Goal: Information Seeking & Learning: Learn about a topic

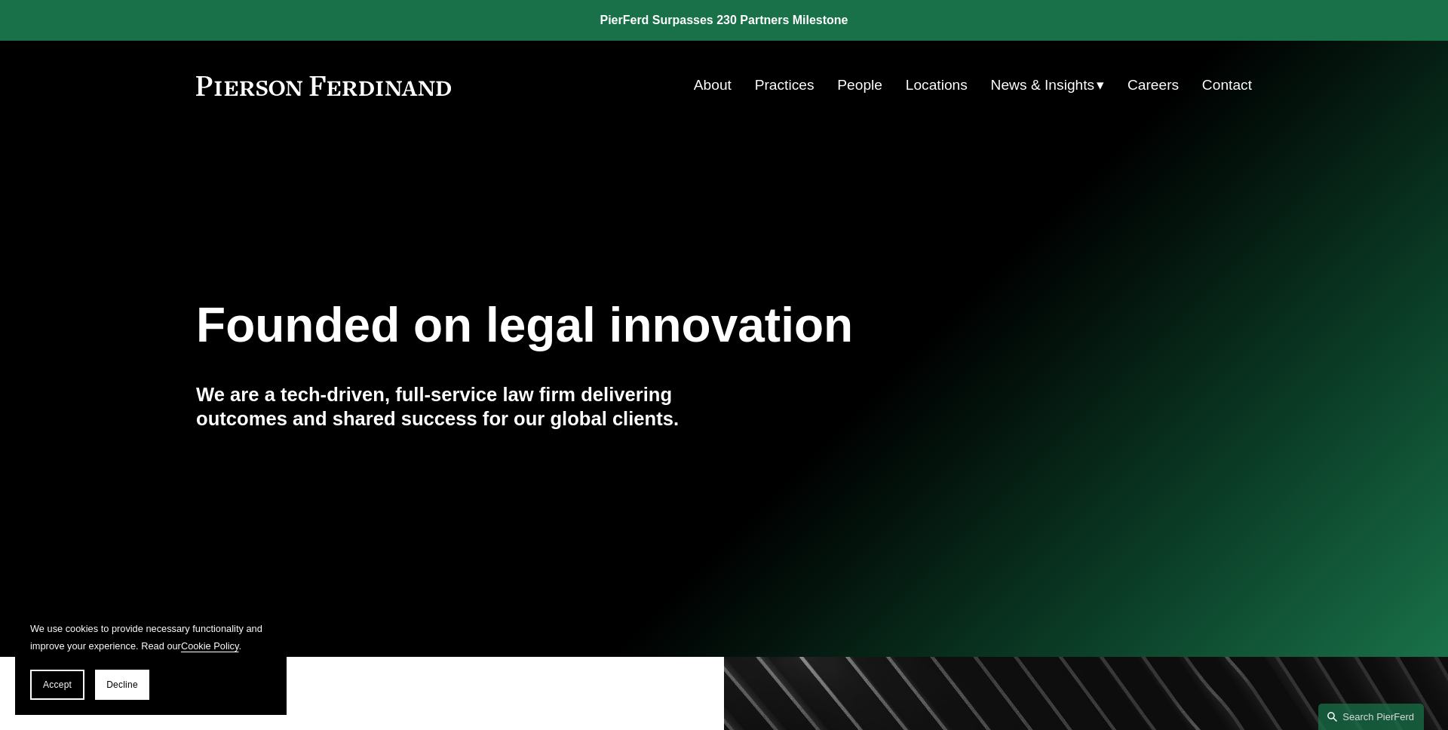
click at [50, 672] on button "Accept" at bounding box center [57, 685] width 54 height 30
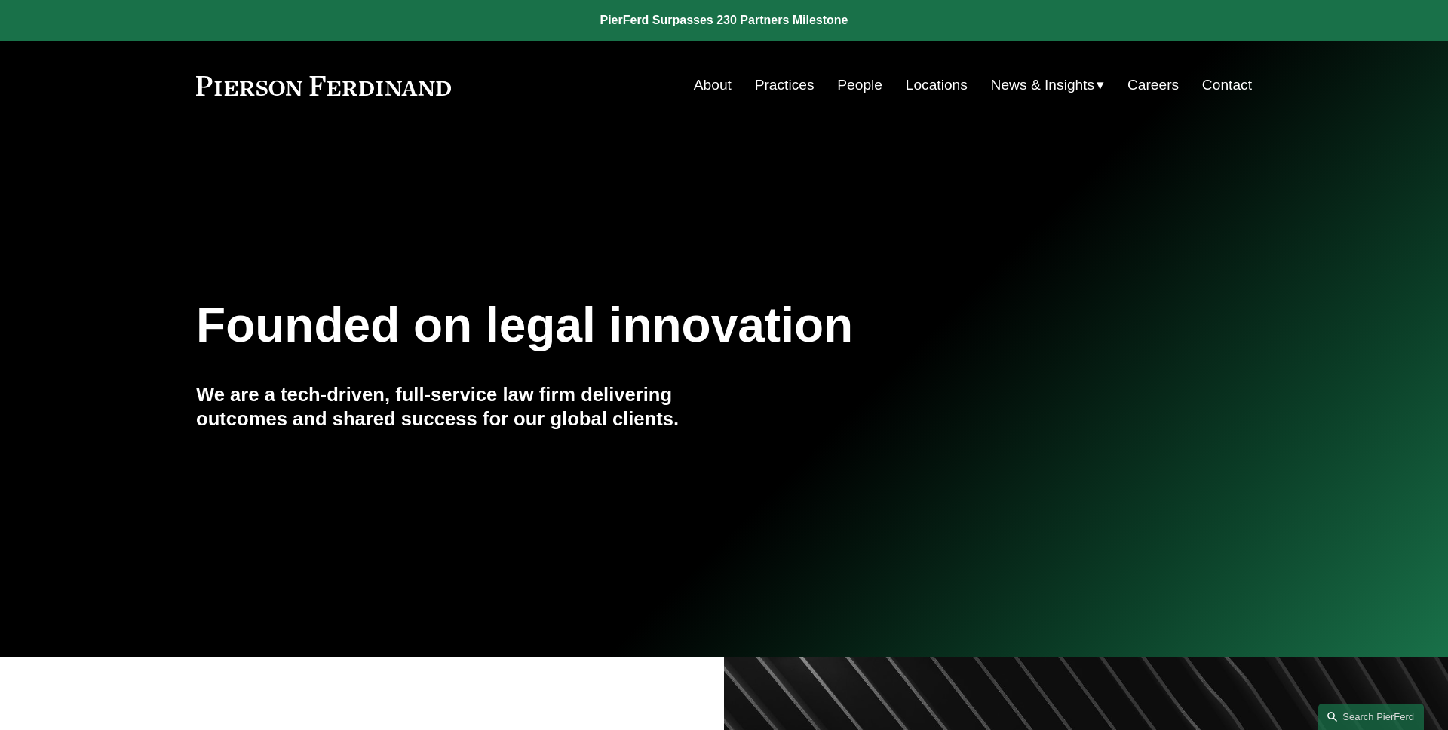
click at [0, 0] on span "News" at bounding box center [0, 0] width 0 height 0
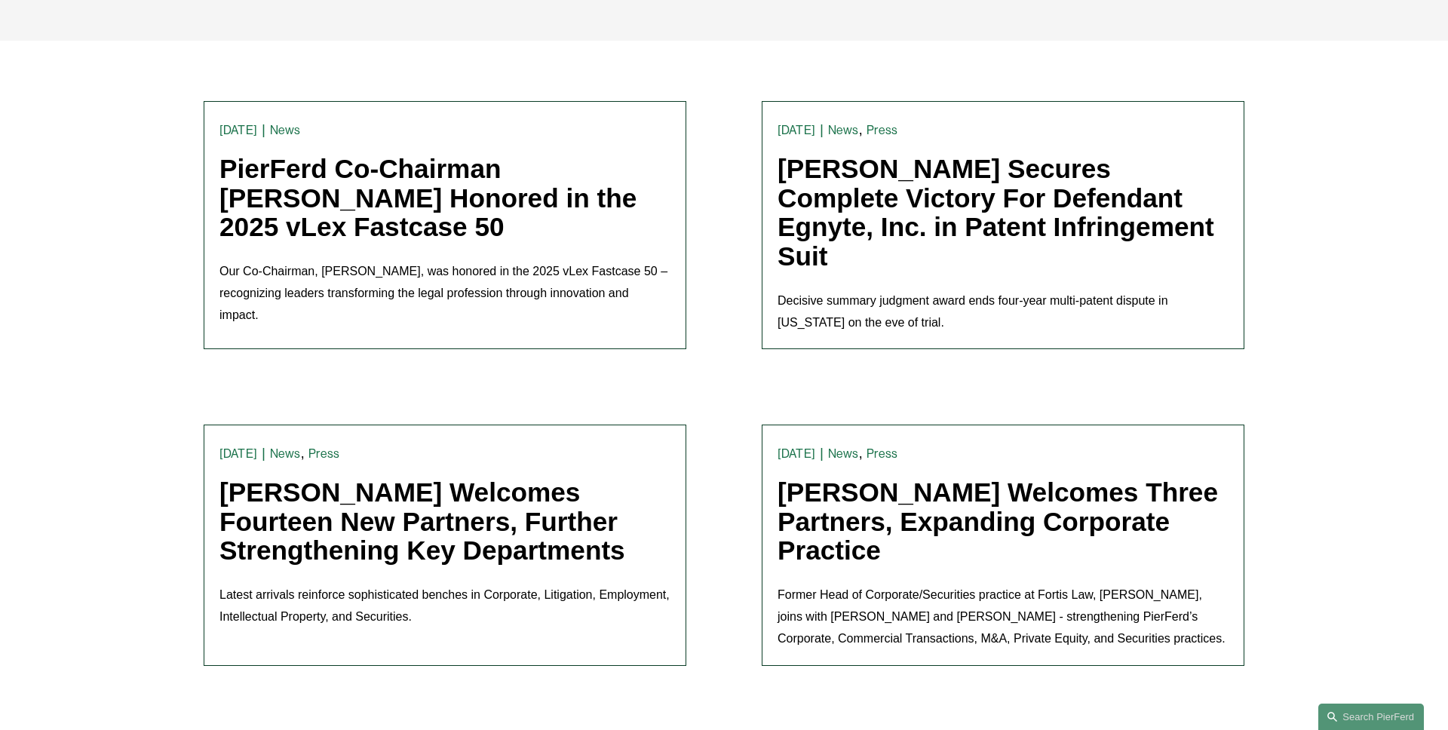
scroll to position [400, 0]
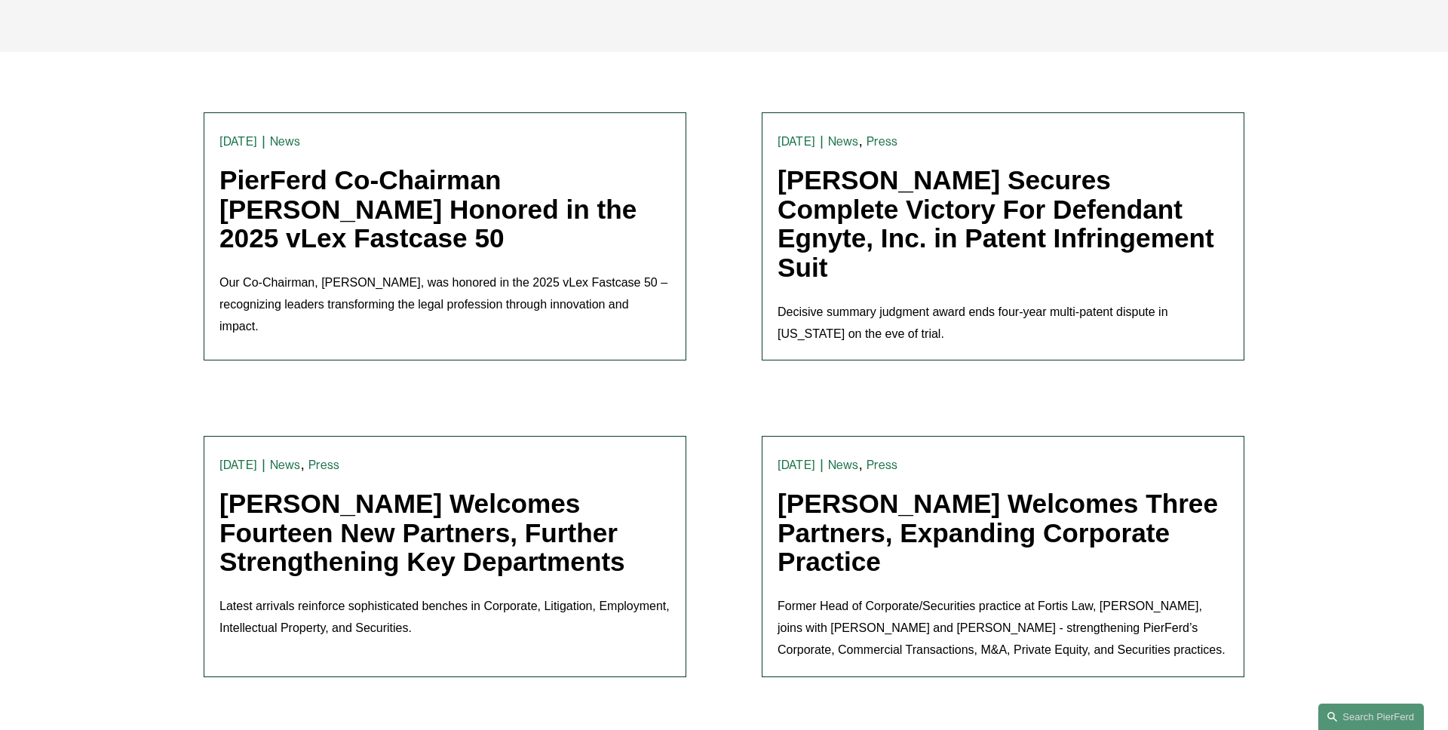
click at [918, 230] on link "[PERSON_NAME] Secures Complete Victory For Defendant Egnyte, Inc. in Patent Inf…" at bounding box center [996, 223] width 437 height 117
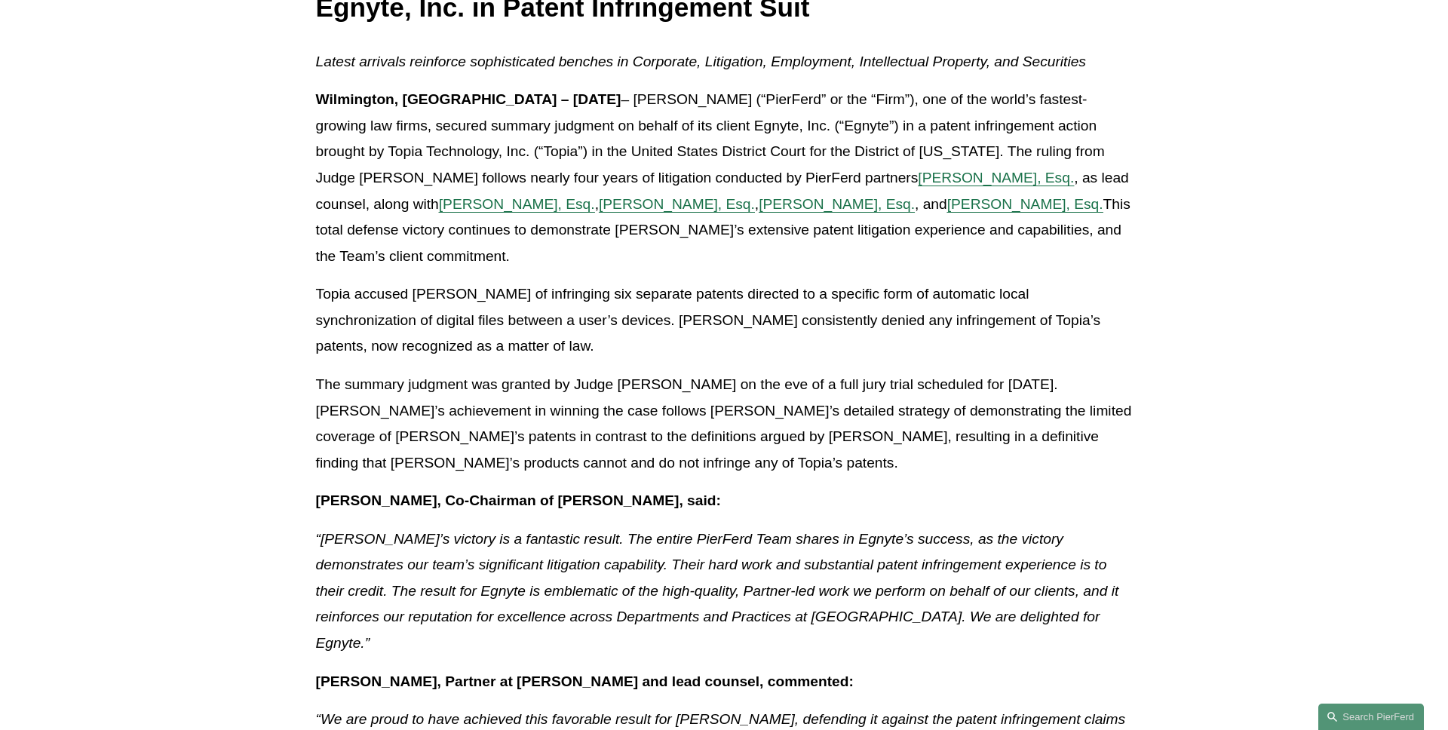
click at [178, 244] on article "Back to News & Events [PERSON_NAME] Secures Complete Victory For Defendant Egny…" at bounding box center [724, 692] width 1448 height 1810
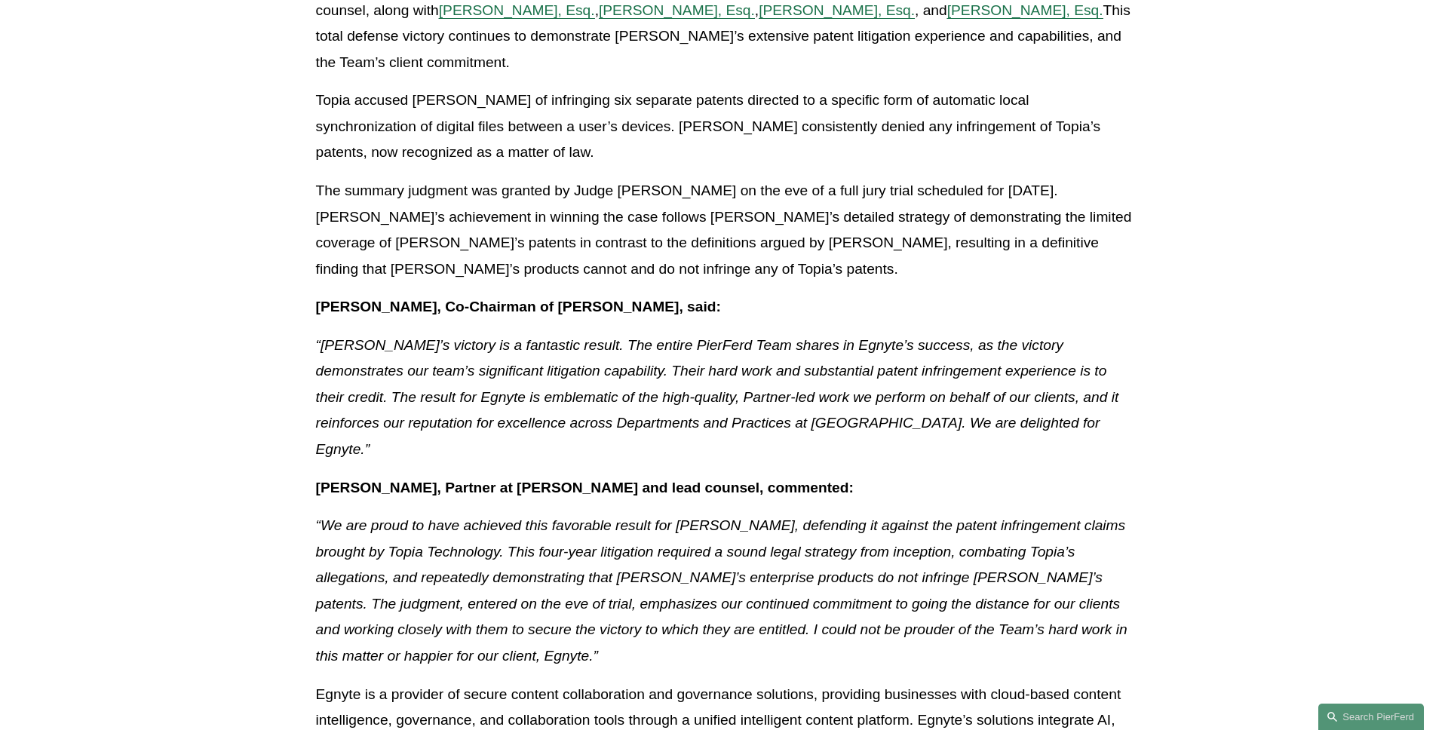
scroll to position [677, 0]
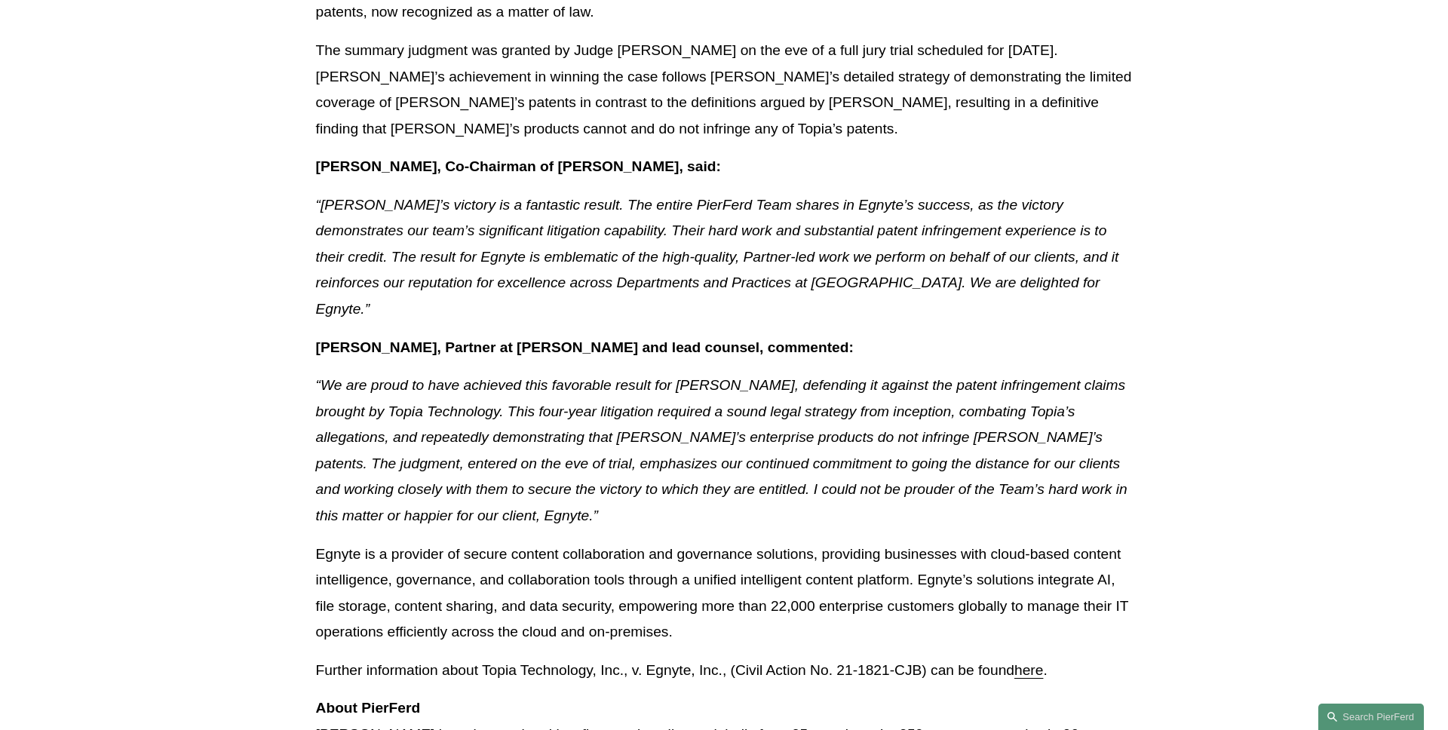
click at [178, 244] on article "Back to News & Events [PERSON_NAME] Secures Complete Victory For Defendant Egny…" at bounding box center [724, 358] width 1448 height 1810
